Goal: Task Accomplishment & Management: Complete application form

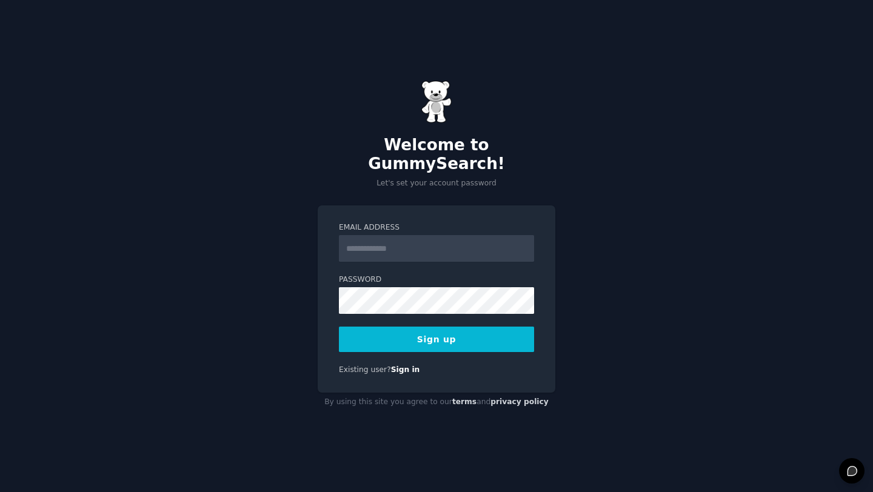
click at [364, 236] on input "Email Address" at bounding box center [436, 248] width 195 height 27
type input "**********"
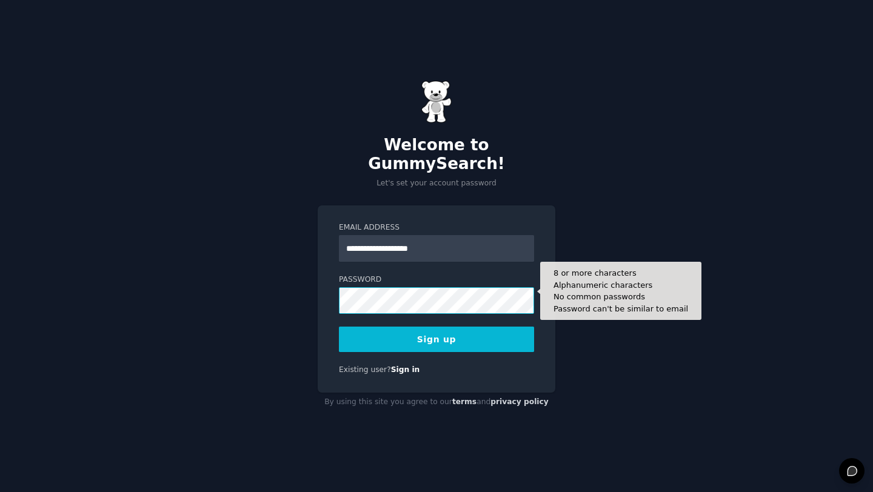
click at [339, 327] on button "Sign up" at bounding box center [436, 339] width 195 height 25
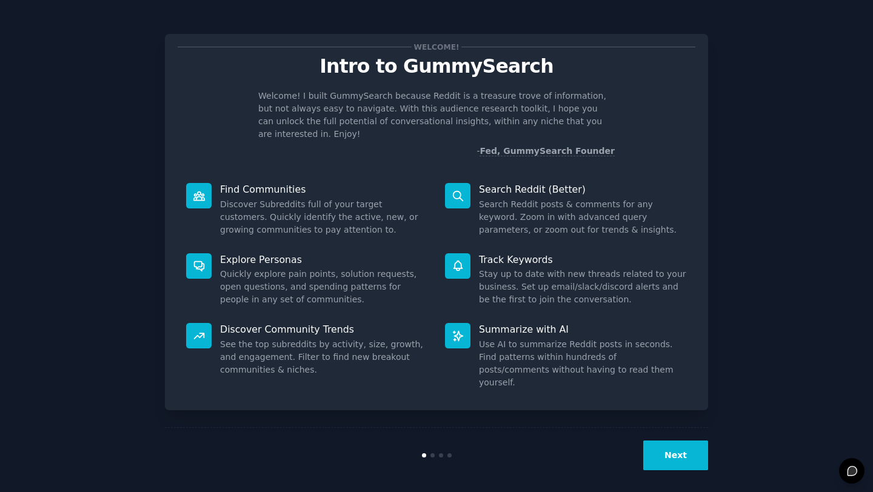
click at [667, 458] on button "Next" at bounding box center [675, 456] width 65 height 30
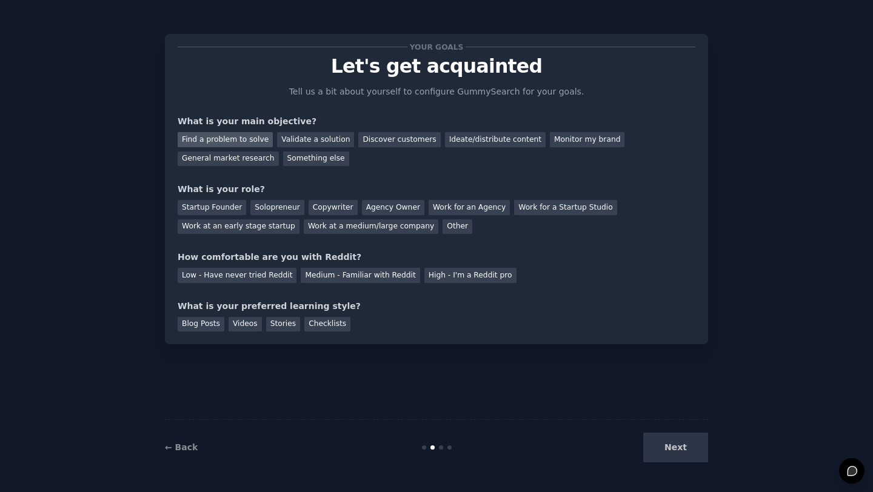
click at [236, 139] on div "Find a problem to solve" at bounding box center [225, 139] width 95 height 15
click at [247, 158] on div "General market research" at bounding box center [228, 159] width 101 height 15
click at [236, 130] on div "Find a problem to solve Validate a solution Discover customers Ideate/distribut…" at bounding box center [437, 147] width 518 height 38
click at [235, 141] on div "Find a problem to solve" at bounding box center [225, 139] width 95 height 15
click at [366, 231] on div "Work at a medium/large company" at bounding box center [371, 226] width 135 height 15
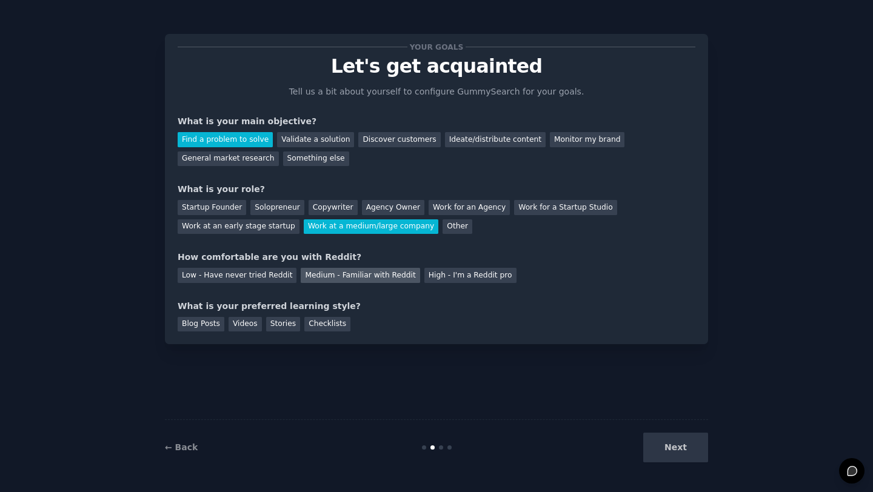
click at [309, 275] on div "Medium - Familiar with Reddit" at bounding box center [360, 275] width 119 height 15
click at [206, 324] on div "Blog Posts" at bounding box center [201, 324] width 47 height 15
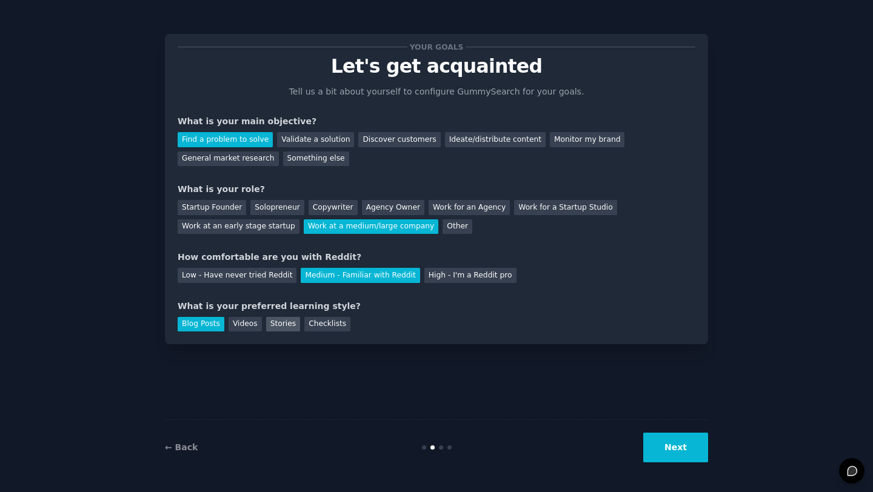
click at [276, 326] on div "Stories" at bounding box center [283, 324] width 34 height 15
click at [203, 328] on div "Blog Posts" at bounding box center [201, 324] width 47 height 15
click at [674, 446] on button "Next" at bounding box center [675, 448] width 65 height 30
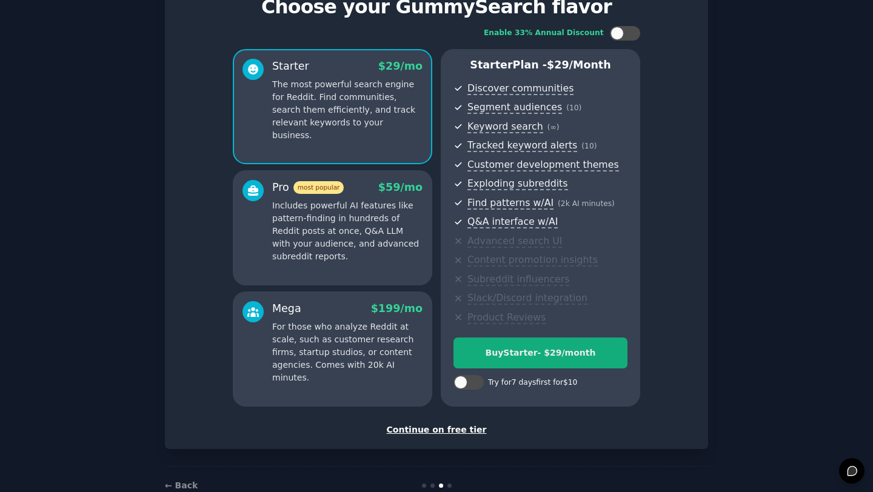
scroll to position [89, 0]
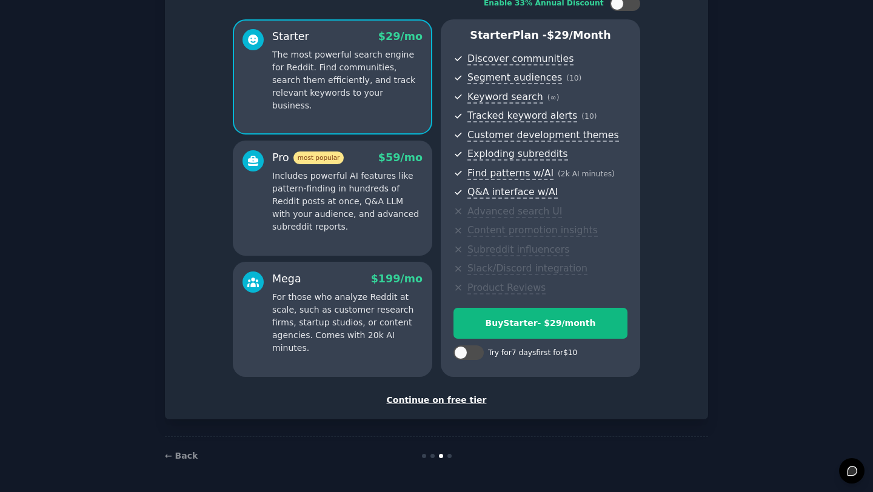
click at [438, 398] on div "Continue on free tier" at bounding box center [437, 400] width 518 height 13
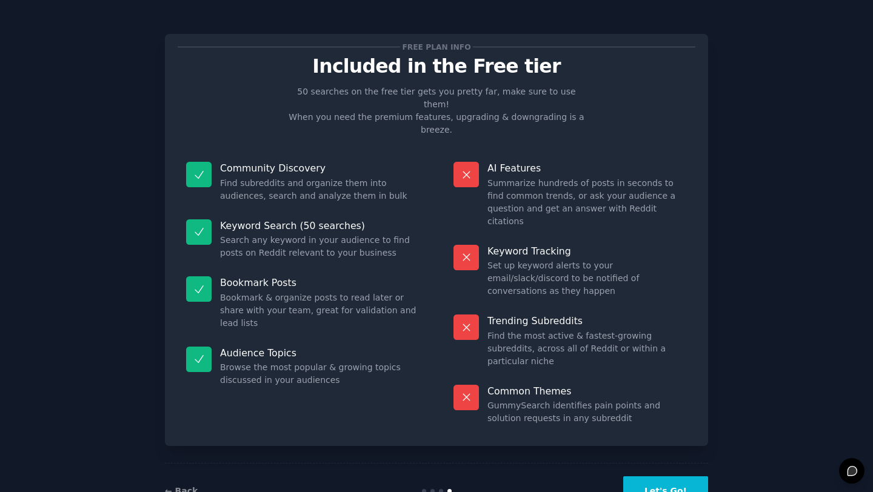
click at [661, 476] on button "Let's Go!" at bounding box center [665, 491] width 85 height 30
